Goal: Find specific page/section: Find specific page/section

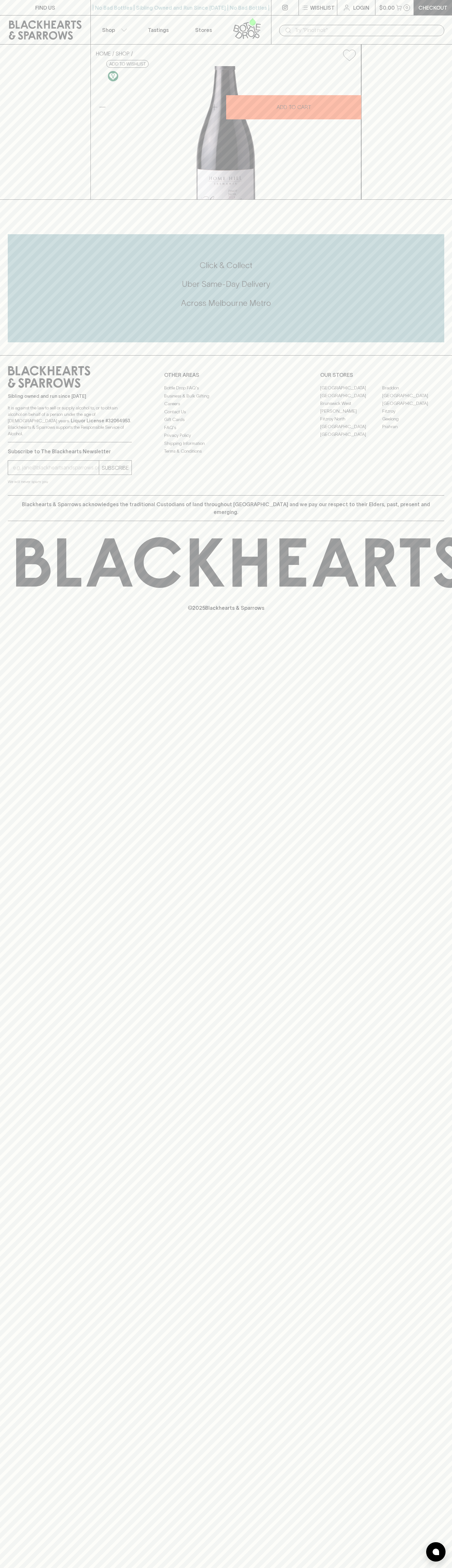
click at [112, 16] on button "Shop" at bounding box center [113, 29] width 45 height 29
click at [443, 877] on div at bounding box center [226, 784] width 452 height 1568
click at [228, 1567] on html "FIND US | No Bad Bottles | Sibling Owned and Run Since 2006 | No Bad Bottles | …" at bounding box center [226, 784] width 452 height 1568
click at [29, 1454] on div at bounding box center [226, 784] width 452 height 1568
click at [351, 422] on link "Fitzroy North" at bounding box center [351, 419] width 62 height 8
